Goal: Obtain resource: Download file/media

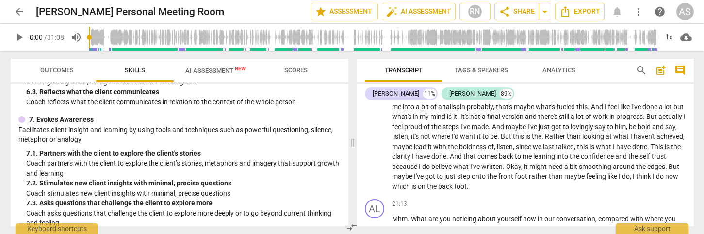
scroll to position [767, 0]
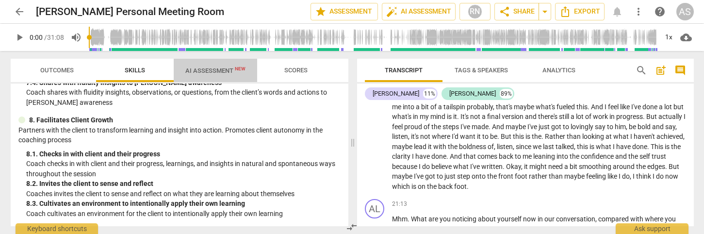
click at [217, 67] on span "AI Assessment New" at bounding box center [215, 70] width 60 height 7
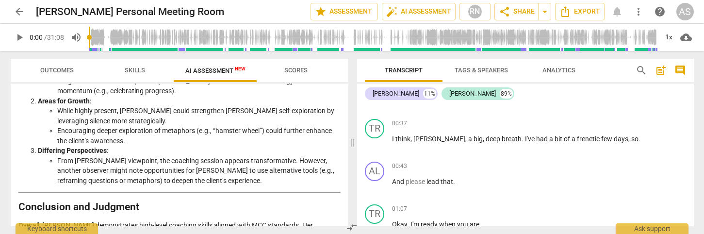
scroll to position [0, 0]
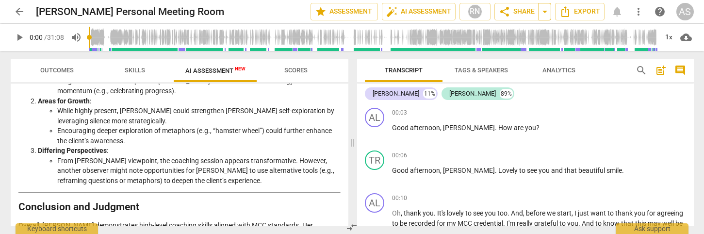
click at [541, 12] on span "arrow_drop_down" at bounding box center [545, 12] width 12 height 12
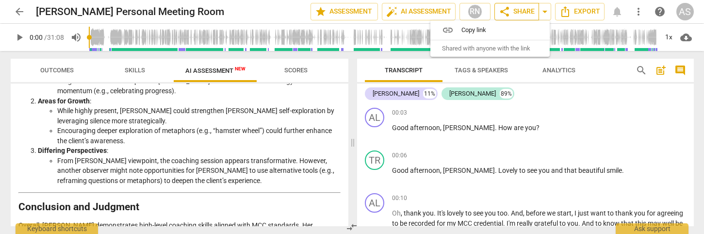
click at [515, 12] on span "share Share" at bounding box center [517, 12] width 36 height 12
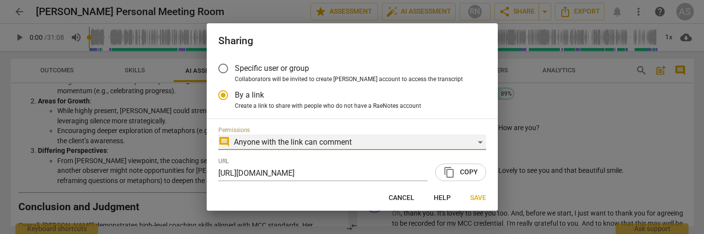
click at [383, 143] on div "comment Anyone with the link can comment" at bounding box center [352, 142] width 268 height 16
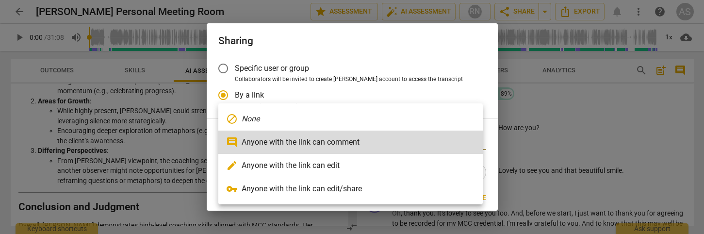
click at [339, 188] on li "vpn_key Anyone with the link can edit/share" at bounding box center [350, 188] width 264 height 23
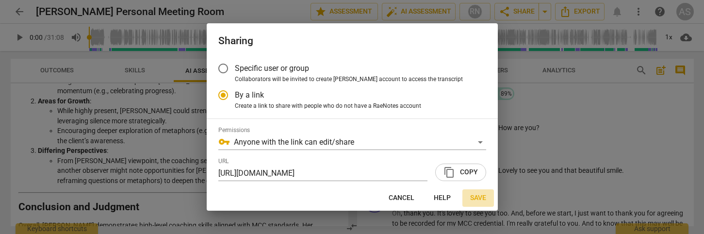
click at [475, 197] on span "Save" at bounding box center [478, 198] width 16 height 10
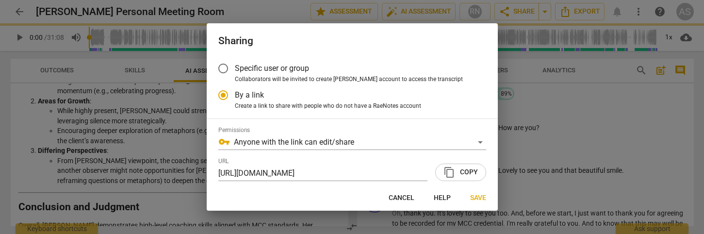
radio input "false"
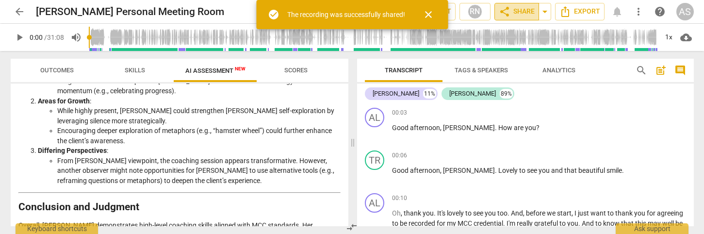
click at [534, 10] on span "share Share" at bounding box center [517, 12] width 36 height 12
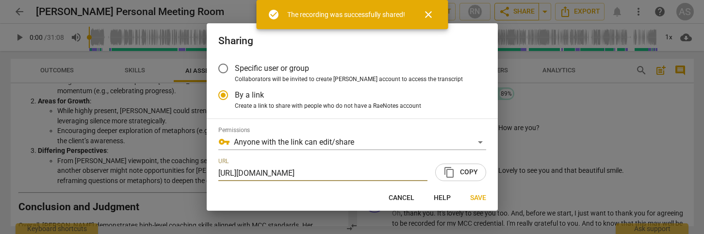
scroll to position [0, 50]
radio input "false"
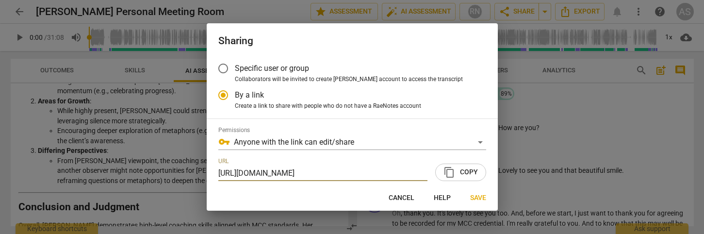
scroll to position [0, 0]
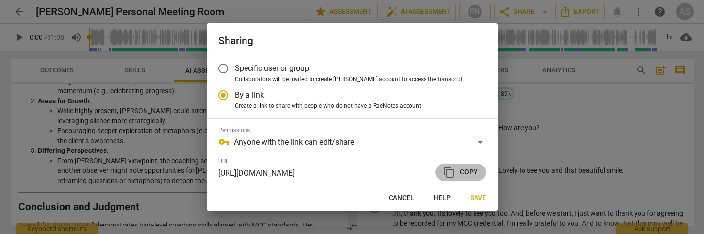
click at [463, 172] on span "content_copy Copy" at bounding box center [460, 172] width 34 height 12
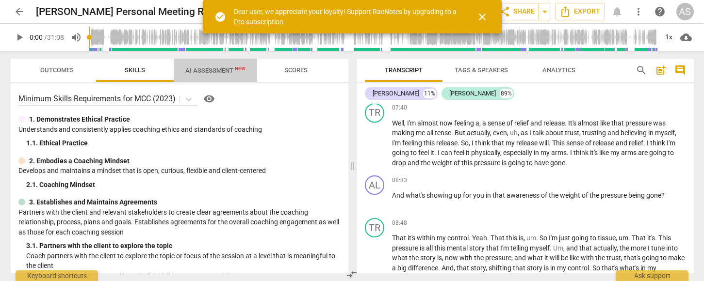
click at [221, 67] on span "AI Assessment New" at bounding box center [215, 70] width 60 height 7
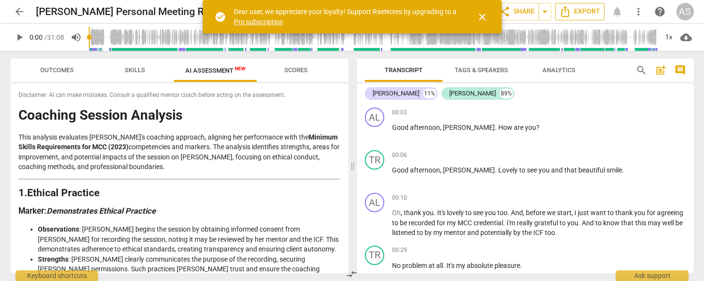
click at [586, 11] on span "Export" at bounding box center [579, 12] width 41 height 12
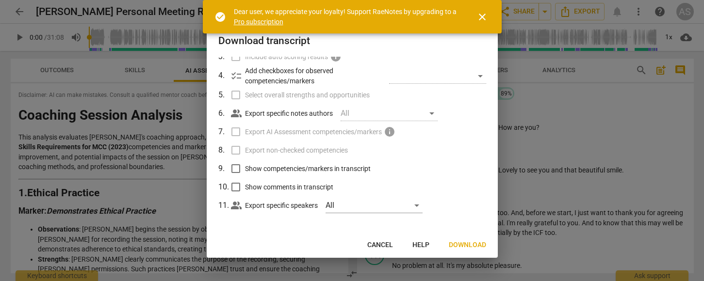
scroll to position [86, 0]
click at [477, 77] on div "​" at bounding box center [437, 75] width 97 height 16
click at [476, 74] on div "​" at bounding box center [437, 75] width 97 height 16
click at [465, 233] on span "Download" at bounding box center [467, 246] width 37 height 10
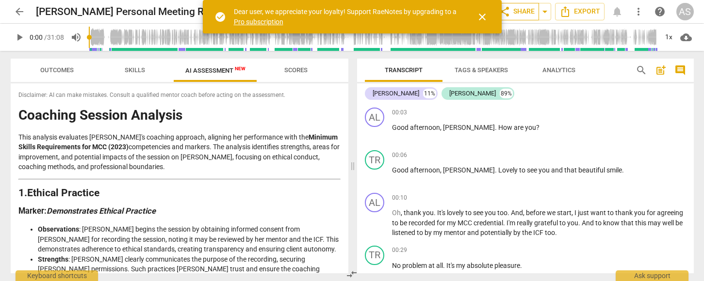
drag, startPoint x: 480, startPoint y: 20, endPoint x: 528, endPoint y: 11, distance: 48.4
click at [480, 20] on span "close" at bounding box center [482, 17] width 12 height 12
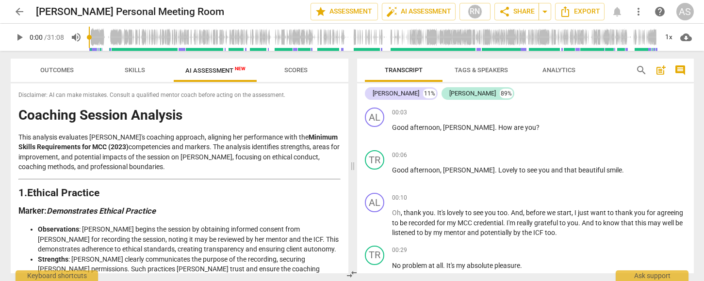
click at [134, 73] on span "Skills" at bounding box center [135, 69] width 20 height 7
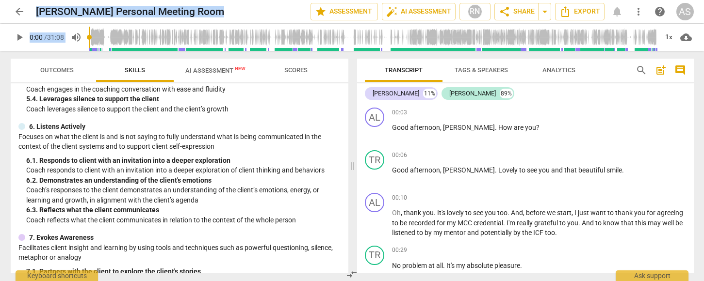
scroll to position [720, 0]
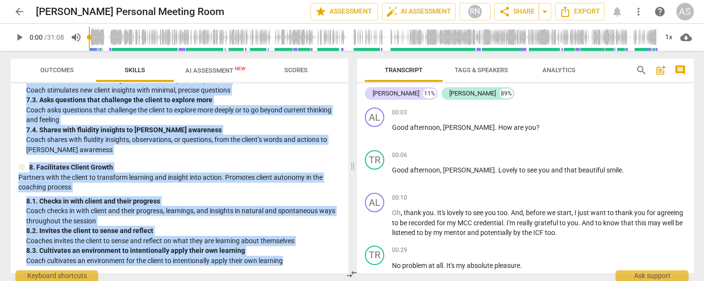
drag, startPoint x: 30, startPoint y: 120, endPoint x: 314, endPoint y: 266, distance: 319.6
click at [315, 233] on div "Minimum Skills Requirements for MCC (2023) visibility 1. Demonstrates Ethical P…" at bounding box center [180, 178] width 338 height 190
copy div "1. Demonstrates Ethical Practice Understands and consistently applies coaching …"
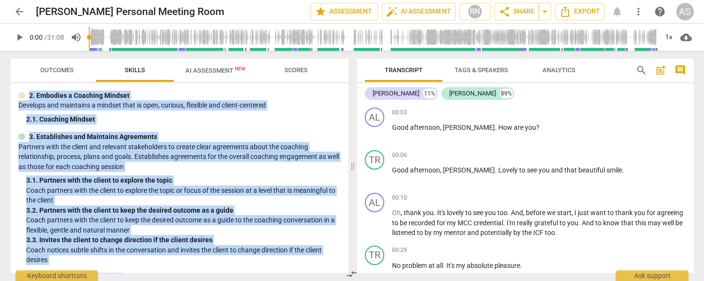
scroll to position [0, 0]
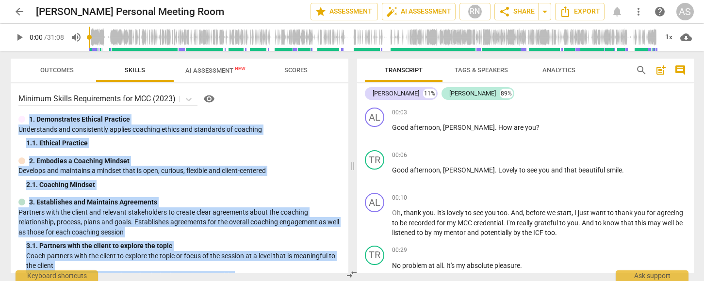
copy div "1. Demonstrates Ethical Practice Understands and consistently applies coaching …"
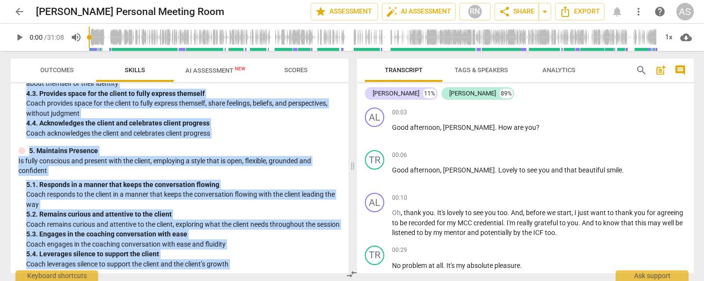
scroll to position [720, 0]
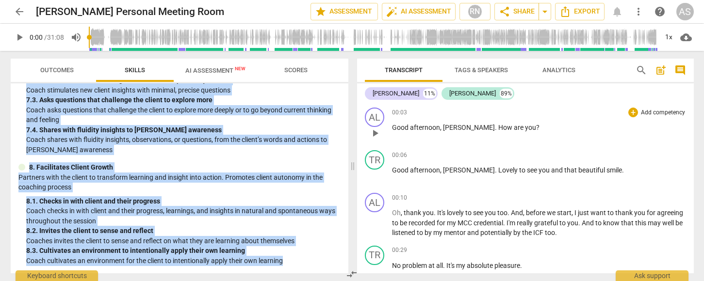
click at [460, 113] on div "00:03 + Add competency keyboard_arrow_right" at bounding box center [539, 113] width 294 height 10
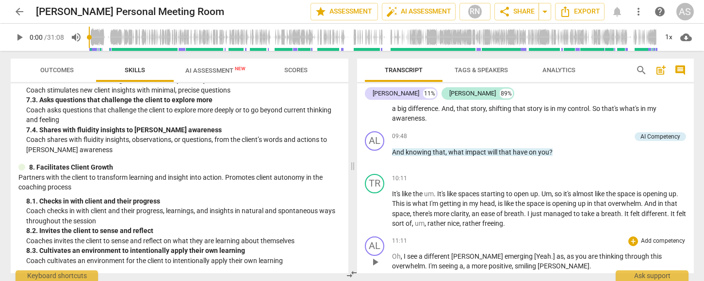
drag, startPoint x: 393, startPoint y: 126, endPoint x: 476, endPoint y: 255, distance: 153.7
click at [476, 233] on div "AL play_arrow pause 00:03 + Add competency keyboard_arrow_right Good afternoon …" at bounding box center [525, 189] width 337 height 170
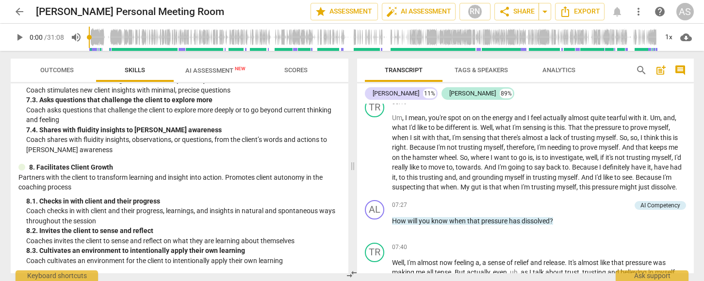
scroll to position [599, 0]
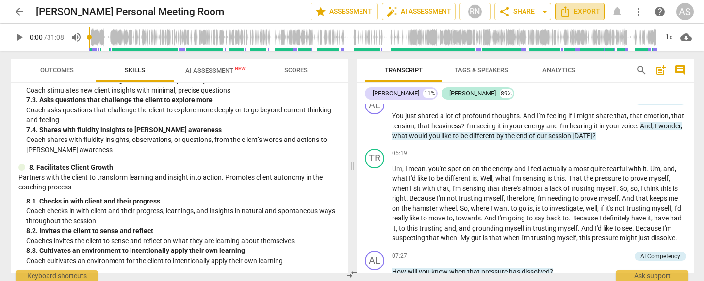
click at [593, 11] on span "Export" at bounding box center [579, 12] width 41 height 12
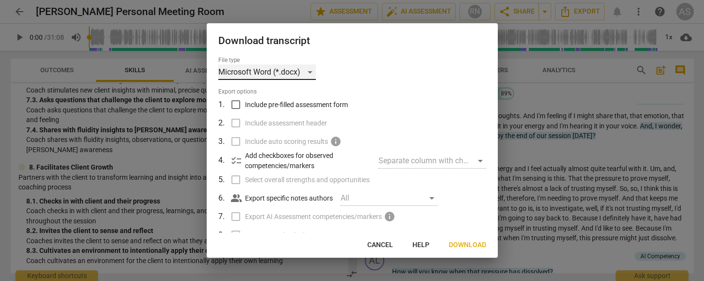
click at [311, 70] on div "Microsoft Word (*.docx)" at bounding box center [267, 73] width 98 height 16
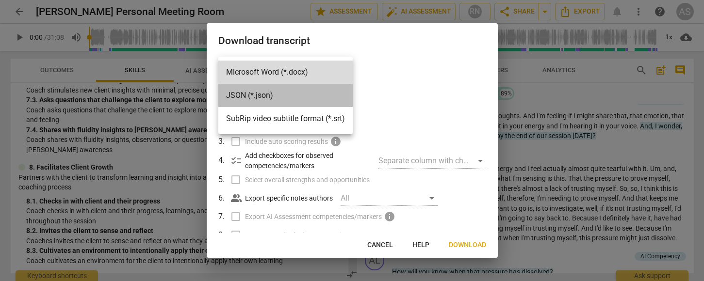
click at [283, 101] on li "JSON (*.json)" at bounding box center [285, 95] width 134 height 23
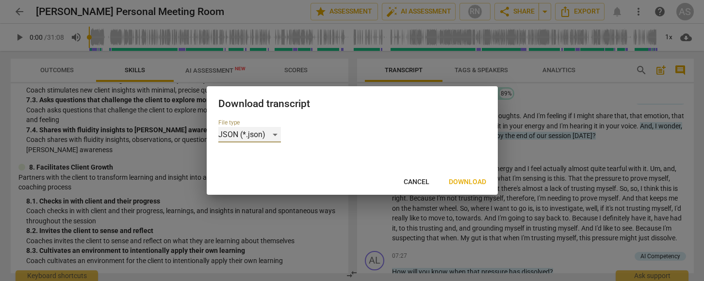
click at [273, 133] on div "JSON (*.json)" at bounding box center [249, 135] width 63 height 16
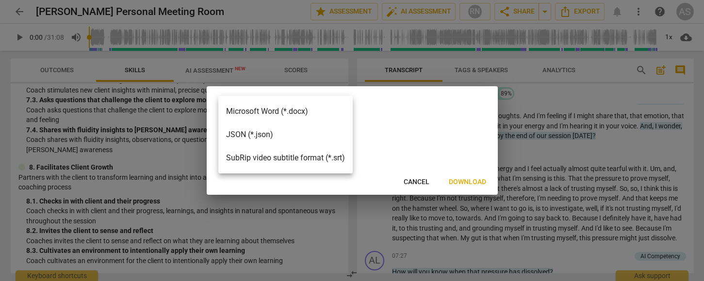
click at [273, 133] on li "JSON (*.json)" at bounding box center [285, 134] width 134 height 23
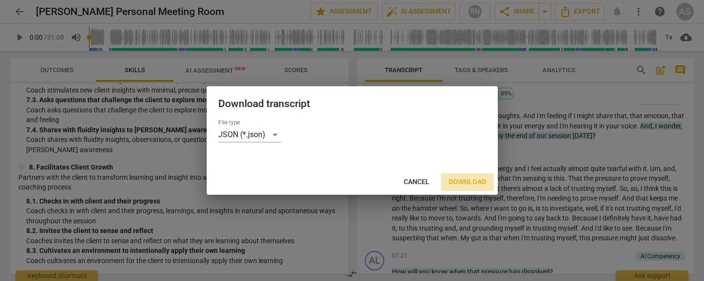
click at [461, 181] on span "Download" at bounding box center [467, 183] width 37 height 10
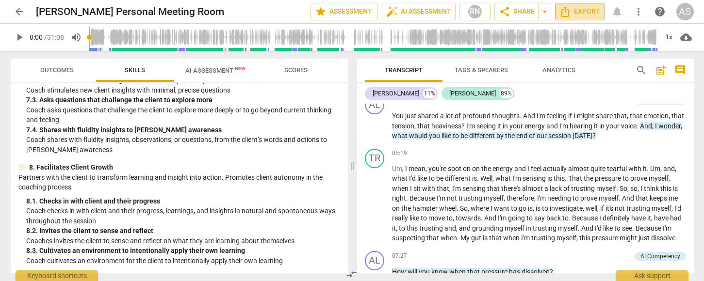
click at [579, 12] on span "Export" at bounding box center [579, 12] width 41 height 12
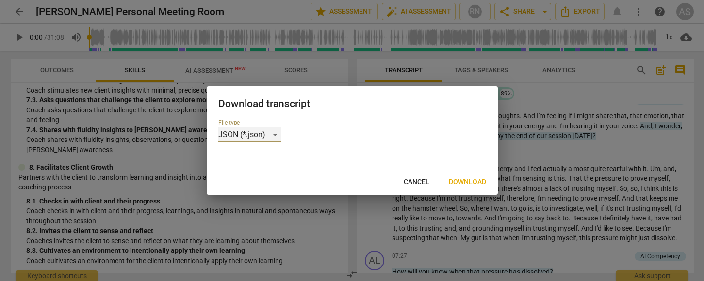
click at [274, 133] on div "JSON (*.json)" at bounding box center [249, 135] width 63 height 16
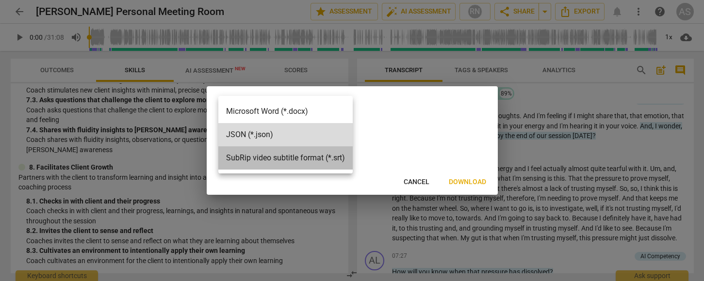
click at [272, 156] on li "SubRip video subtitle format (*.srt)" at bounding box center [285, 157] width 134 height 23
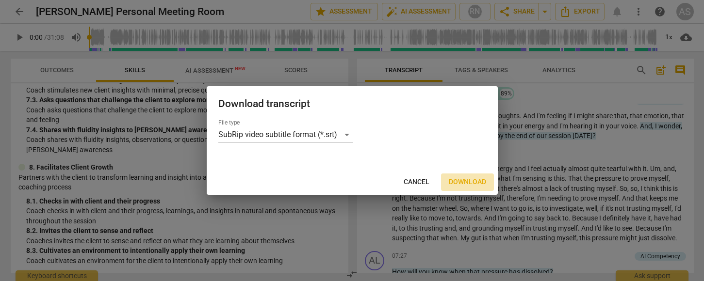
click at [464, 181] on span "Download" at bounding box center [467, 183] width 37 height 10
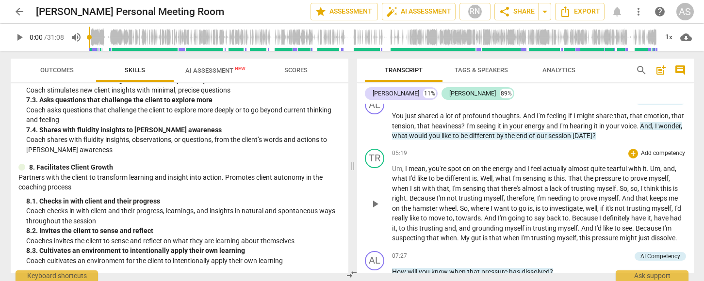
drag, startPoint x: 526, startPoint y: 173, endPoint x: 523, endPoint y: 166, distance: 7.2
click at [526, 173] on p "Um , I mean , you're spot on on the energy and I feel actually almost quite tea…" at bounding box center [539, 204] width 294 height 80
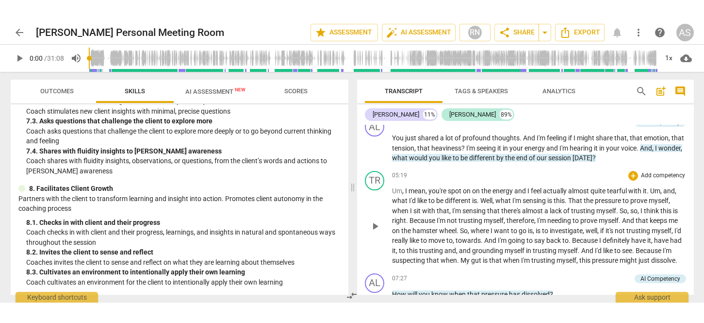
scroll to position [597, 0]
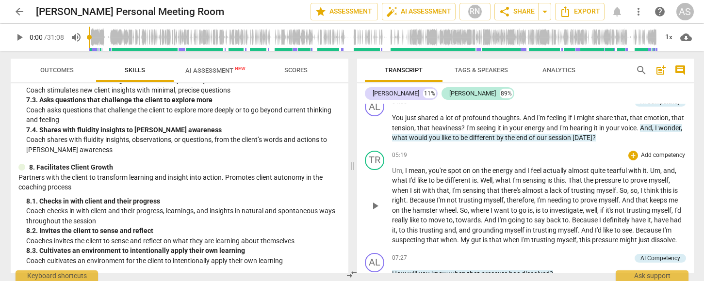
click at [23, 13] on span "arrow_back" at bounding box center [20, 12] width 12 height 12
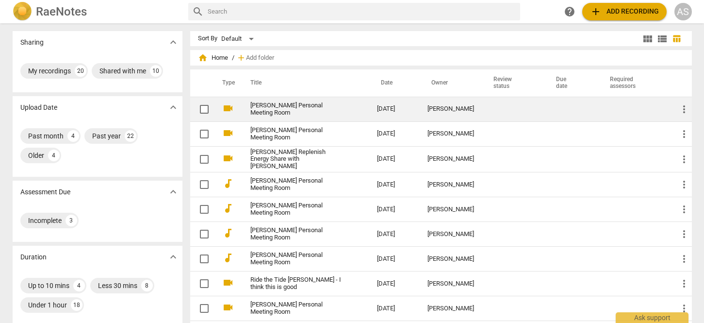
click at [420, 108] on td "[PERSON_NAME]" at bounding box center [451, 109] width 62 height 25
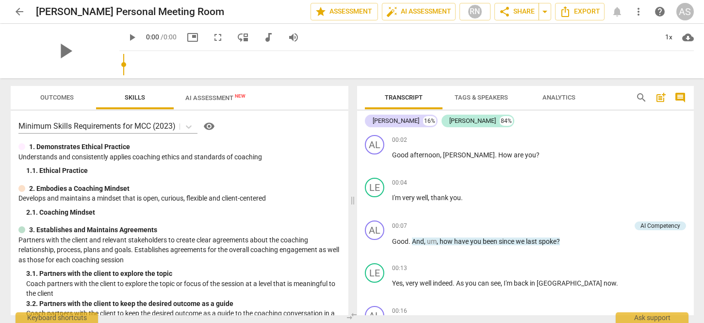
click at [21, 11] on span "arrow_back" at bounding box center [20, 12] width 12 height 12
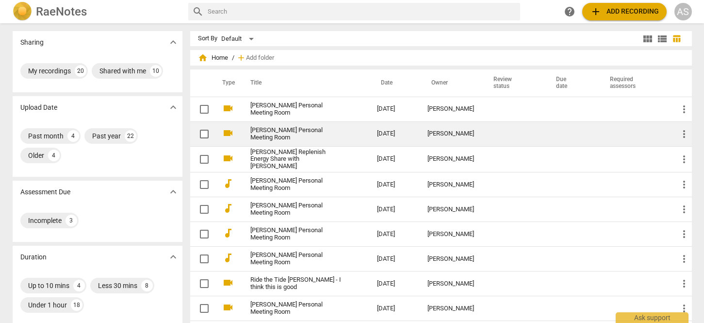
click at [420, 130] on td "[PERSON_NAME]" at bounding box center [451, 133] width 62 height 25
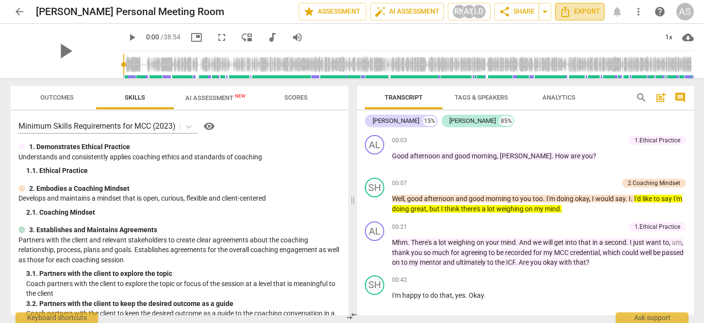
click at [585, 15] on span "Export" at bounding box center [579, 12] width 41 height 12
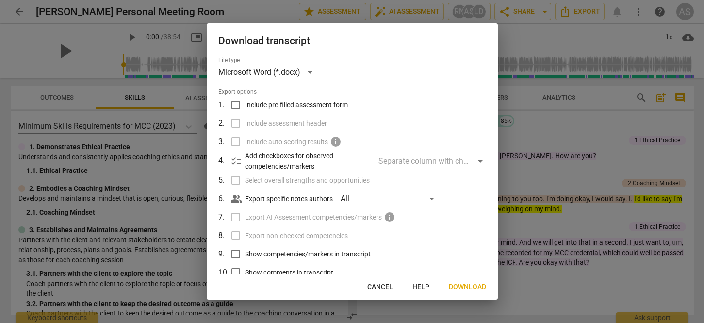
click at [457, 233] on span "Download" at bounding box center [467, 287] width 37 height 10
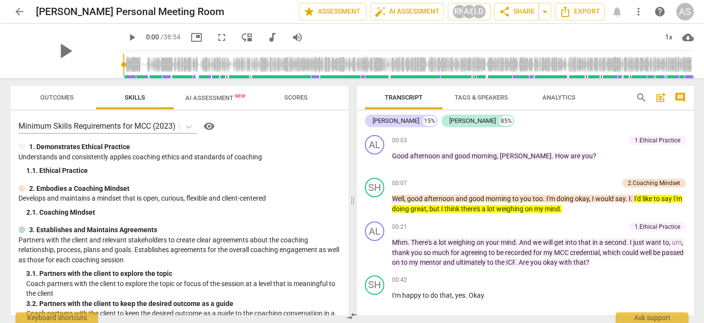
click at [19, 12] on span "arrow_back" at bounding box center [20, 12] width 12 height 12
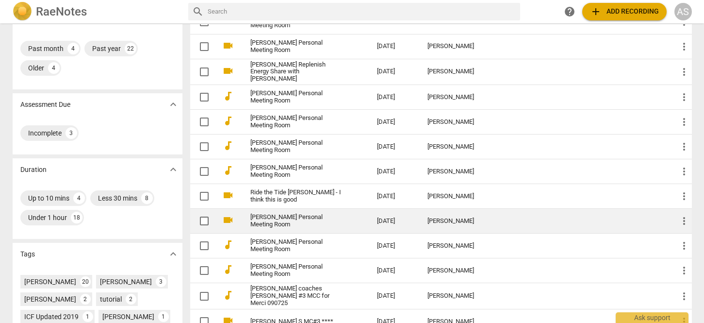
scroll to position [90, 0]
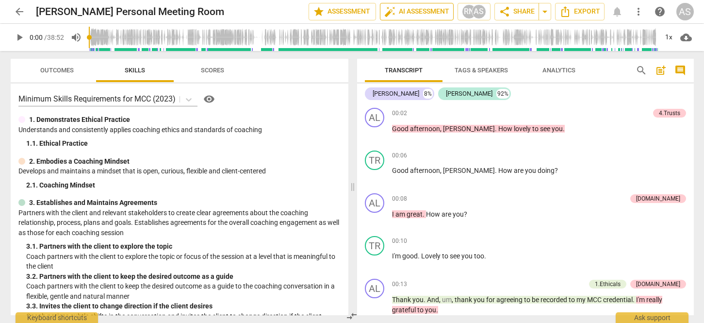
click at [426, 12] on span "auto_fix_high AI Assessment" at bounding box center [416, 12] width 65 height 12
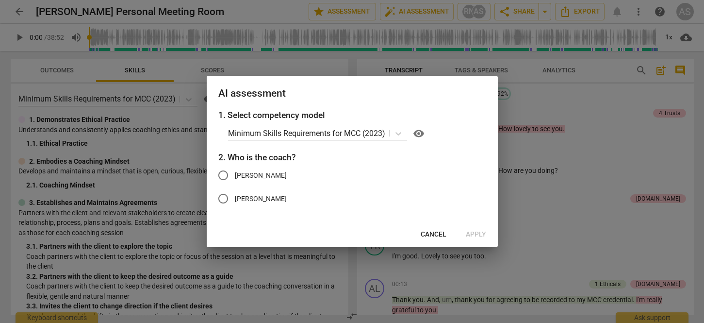
click at [242, 172] on span "[PERSON_NAME]" at bounding box center [261, 175] width 52 height 10
click at [235, 172] on input "[PERSON_NAME]" at bounding box center [222, 174] width 23 height 23
radio input "true"
drag, startPoint x: 476, startPoint y: 232, endPoint x: 592, endPoint y: 231, distance: 116.4
click at [476, 232] on span "Apply" at bounding box center [476, 234] width 20 height 10
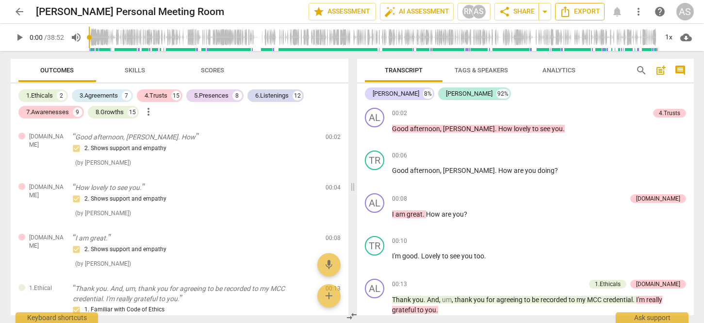
click at [587, 10] on span "Export" at bounding box center [579, 12] width 41 height 12
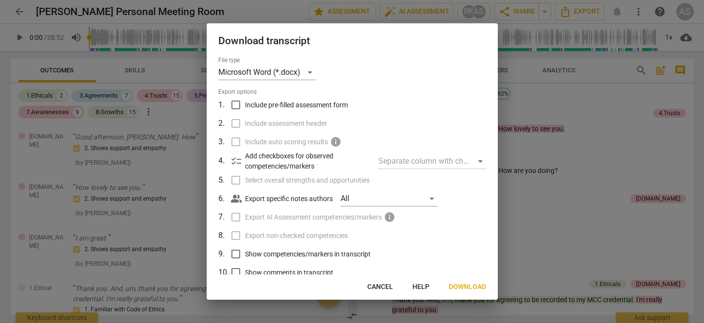
click at [465, 283] on span "Download" at bounding box center [467, 287] width 37 height 10
